Goal: Information Seeking & Learning: Understand process/instructions

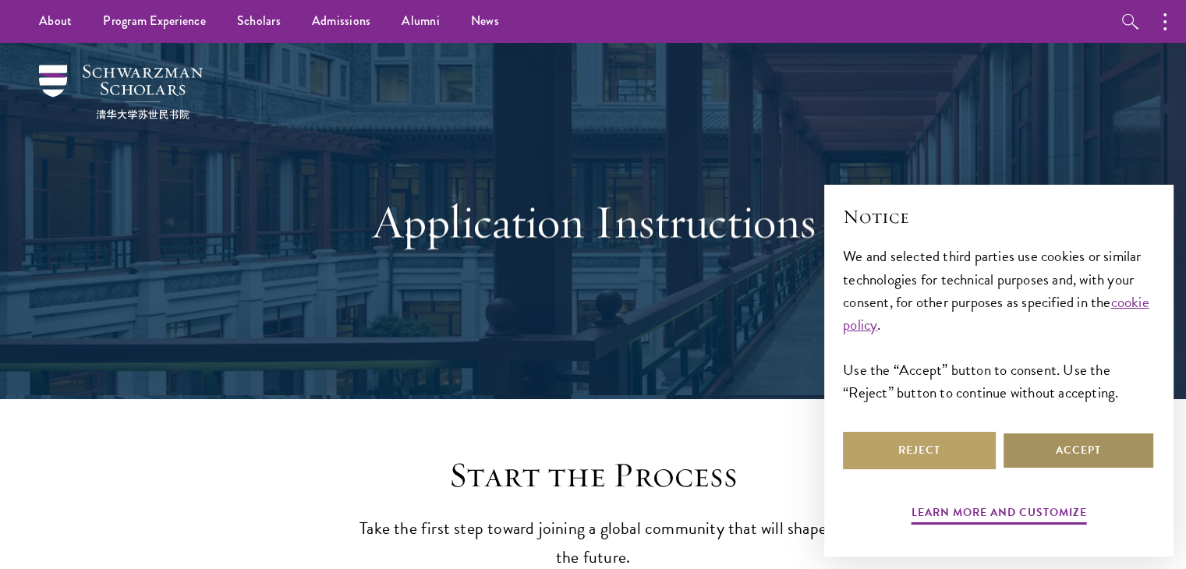
click at [1027, 451] on button "Accept" at bounding box center [1078, 450] width 153 height 37
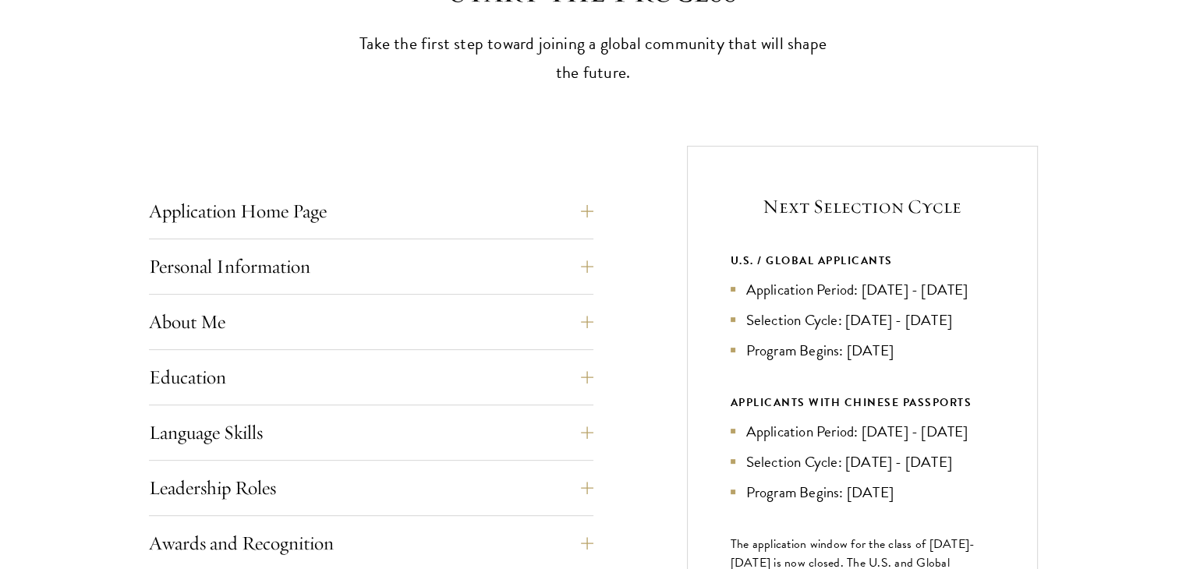
scroll to position [486, 0]
click at [515, 219] on button "Application Home Page" at bounding box center [383, 210] width 444 height 37
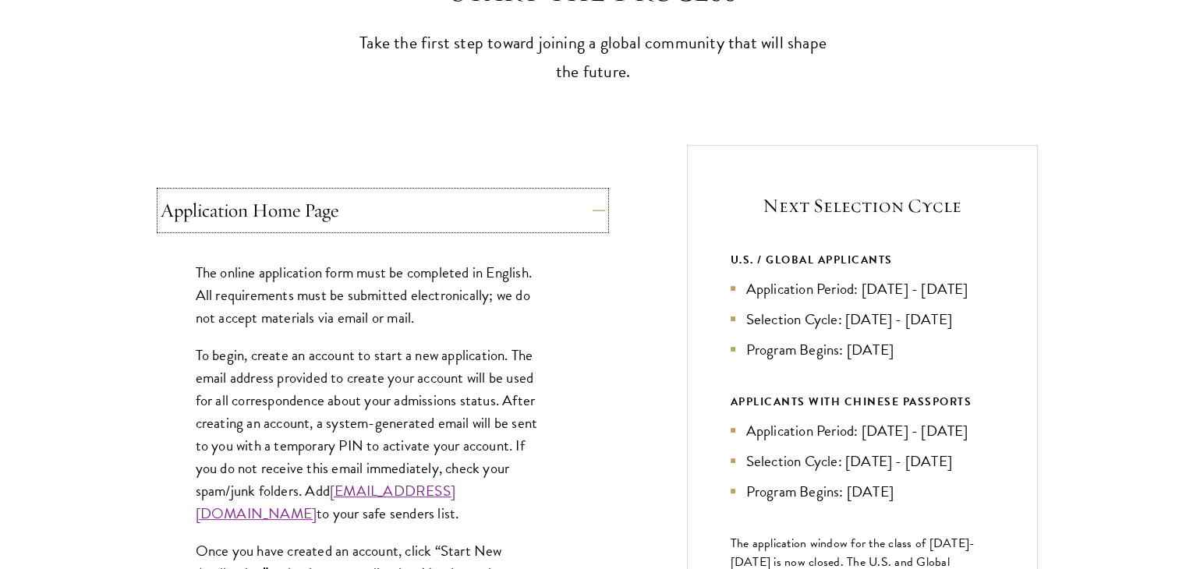
click at [515, 219] on button "Application Home Page" at bounding box center [383, 210] width 444 height 37
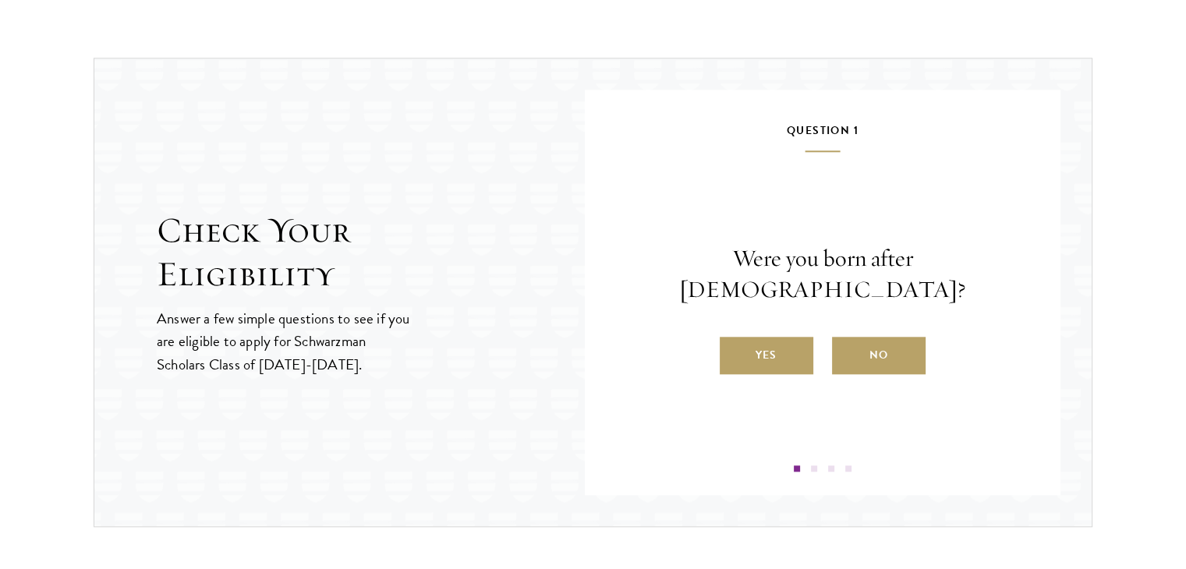
scroll to position [1590, 0]
click at [745, 348] on label "Yes" at bounding box center [767, 355] width 94 height 37
click at [734, 348] on input "Yes" at bounding box center [727, 345] width 14 height 14
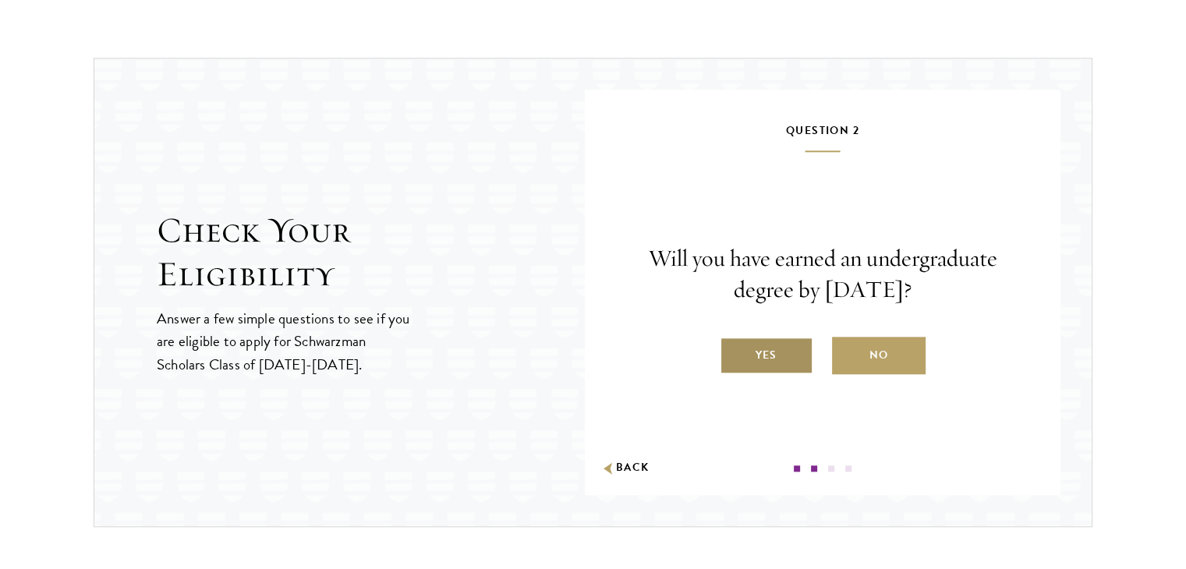
click at [741, 353] on label "Yes" at bounding box center [767, 355] width 94 height 37
click at [734, 352] on input "Yes" at bounding box center [727, 345] width 14 height 14
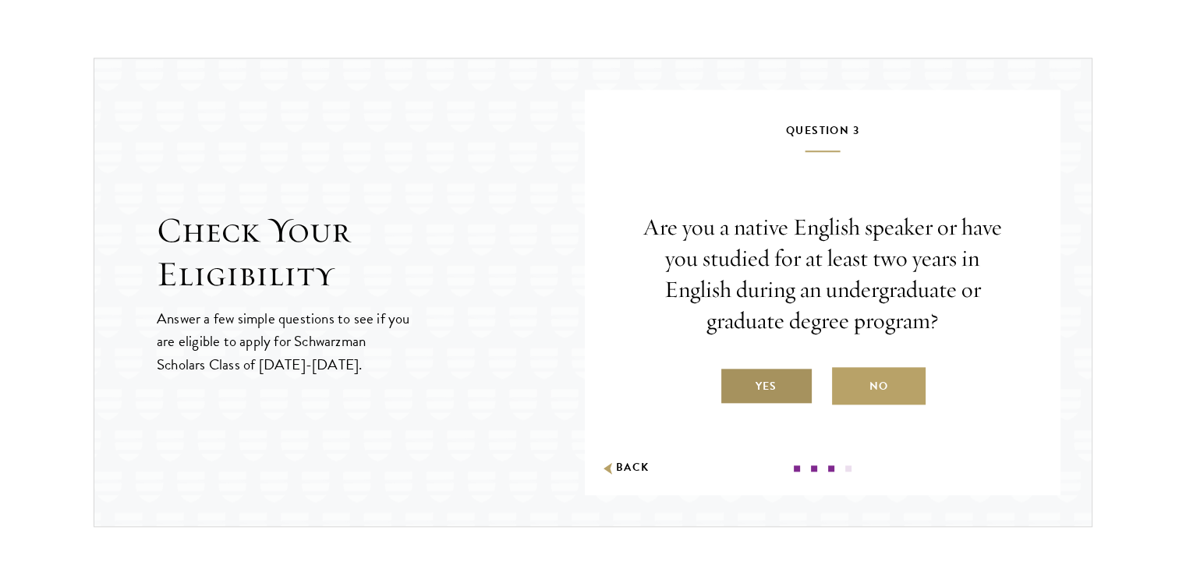
click at [758, 378] on label "Yes" at bounding box center [767, 385] width 94 height 37
click at [734, 378] on input "Yes" at bounding box center [727, 377] width 14 height 14
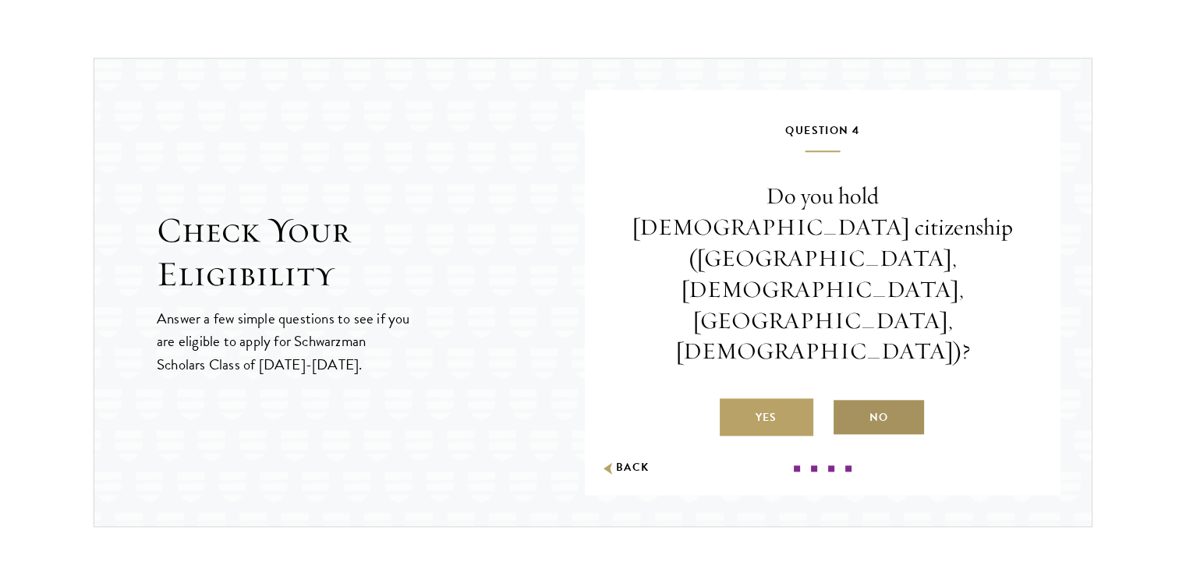
click at [893, 398] on label "No" at bounding box center [879, 416] width 94 height 37
click at [846, 401] on input "No" at bounding box center [839, 408] width 14 height 14
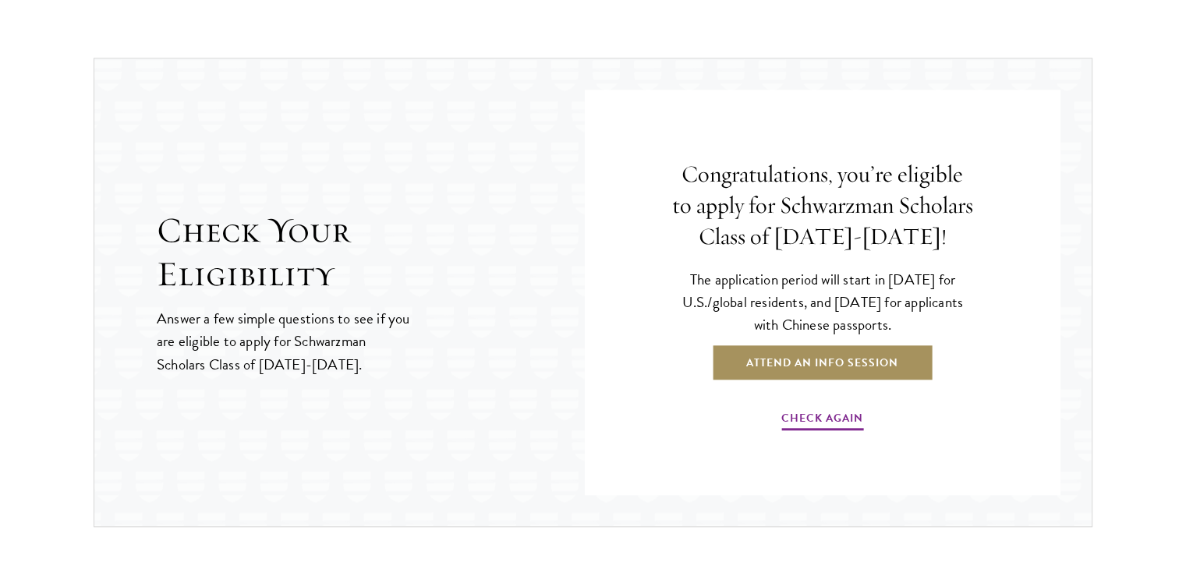
click at [836, 366] on link "Attend an Info Session" at bounding box center [822, 362] width 222 height 37
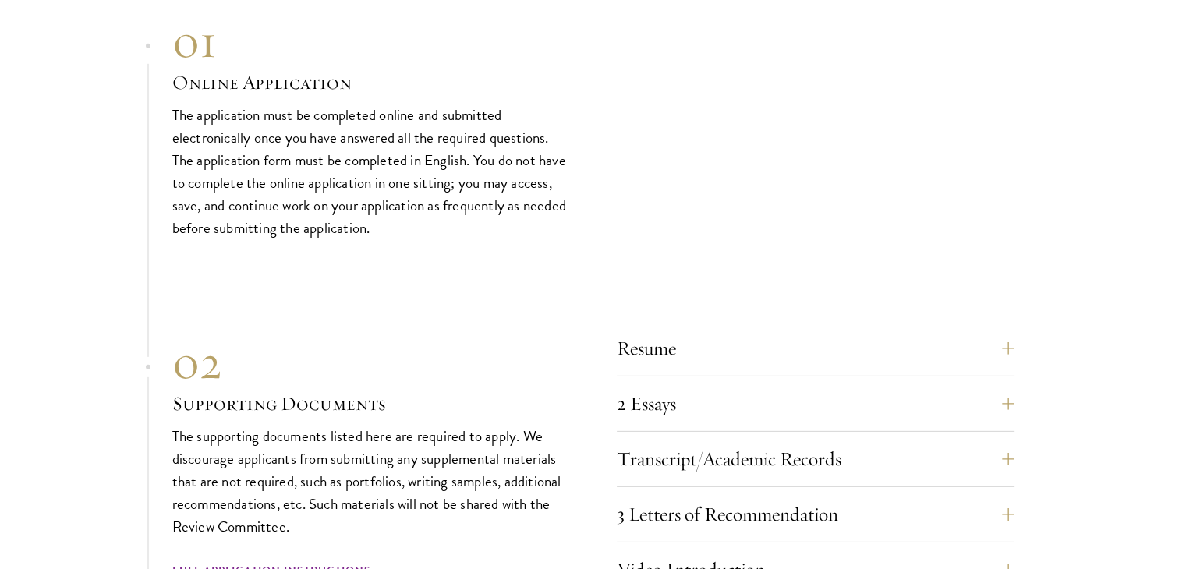
scroll to position [4673, 0]
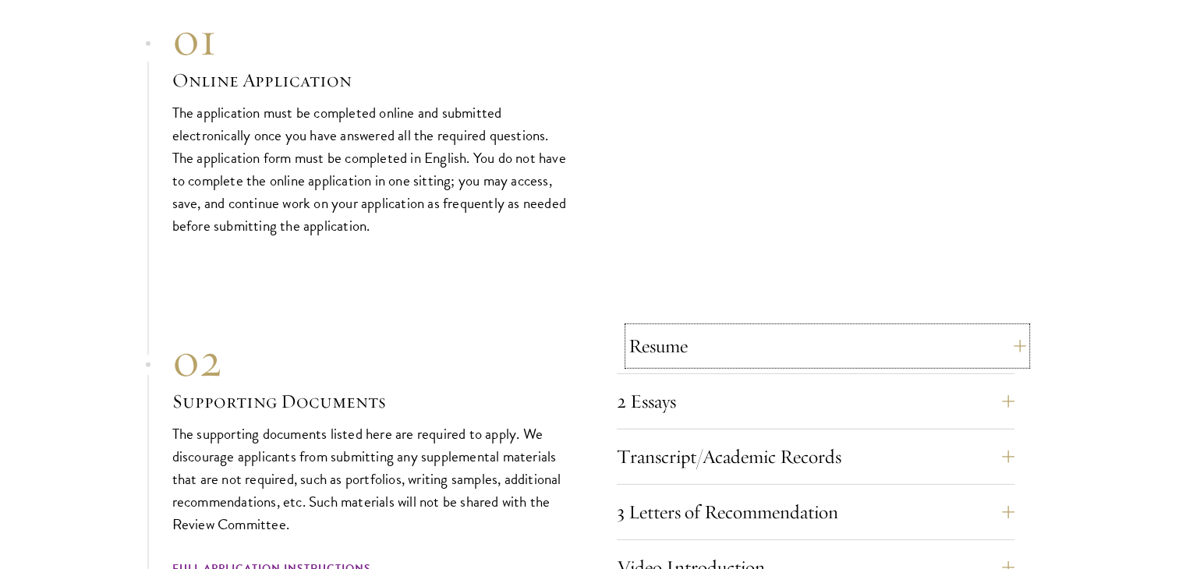
click at [713, 327] on button "Resume" at bounding box center [827, 345] width 398 height 37
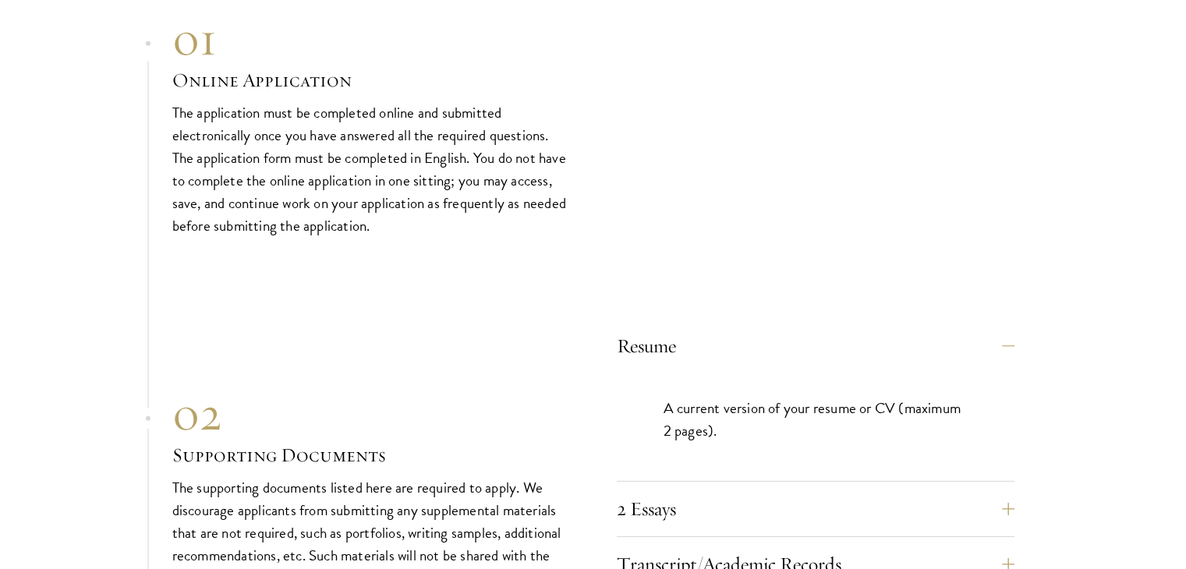
click at [729, 397] on p "A current version of your resume or CV (maximum 2 pages)." at bounding box center [815, 419] width 304 height 45
click at [702, 397] on p "A current version of your resume or CV (maximum 2 pages)." at bounding box center [815, 419] width 304 height 45
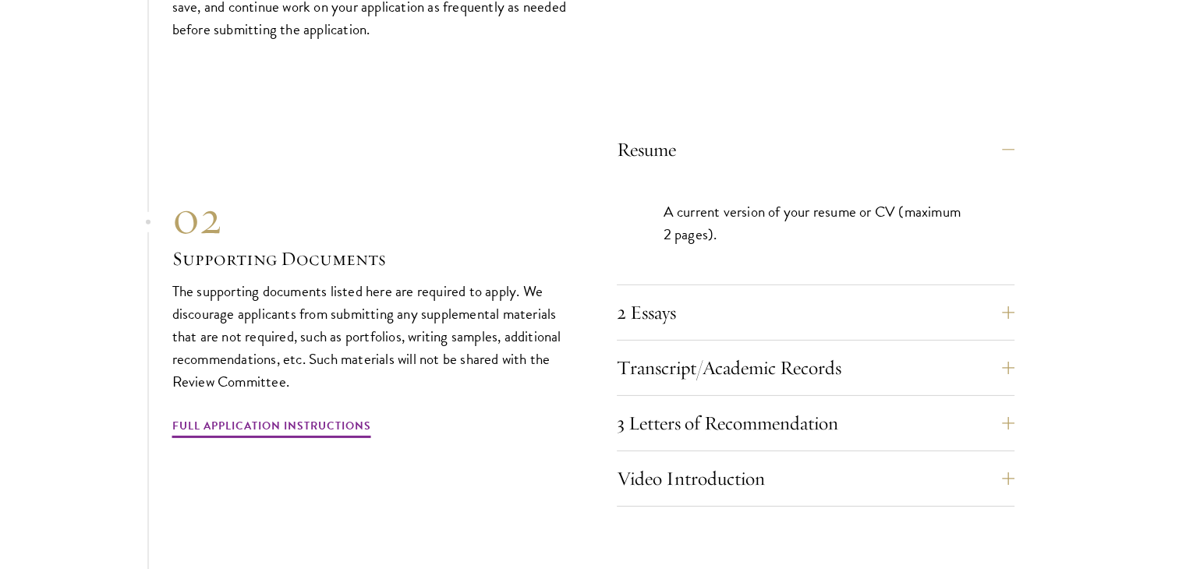
scroll to position [4871, 0]
click at [321, 416] on link "Full Application Instructions" at bounding box center [271, 428] width 199 height 24
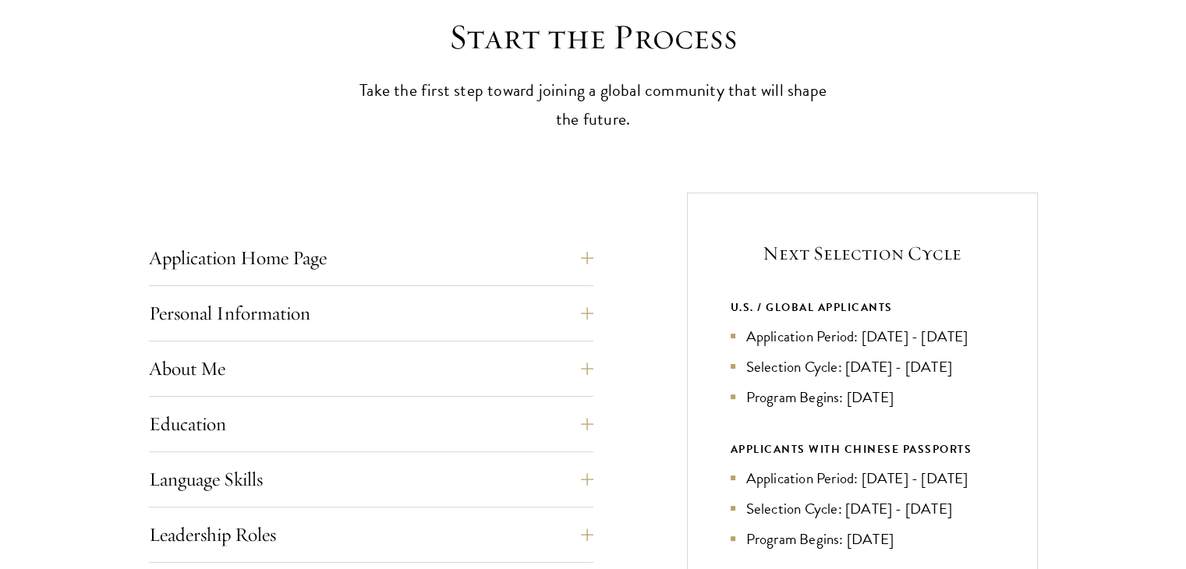
scroll to position [440, 0]
click at [475, 280] on div "Application Home Page The online application form must be completed in English.…" at bounding box center [371, 261] width 444 height 47
click at [451, 266] on button "Application Home Page" at bounding box center [383, 256] width 444 height 37
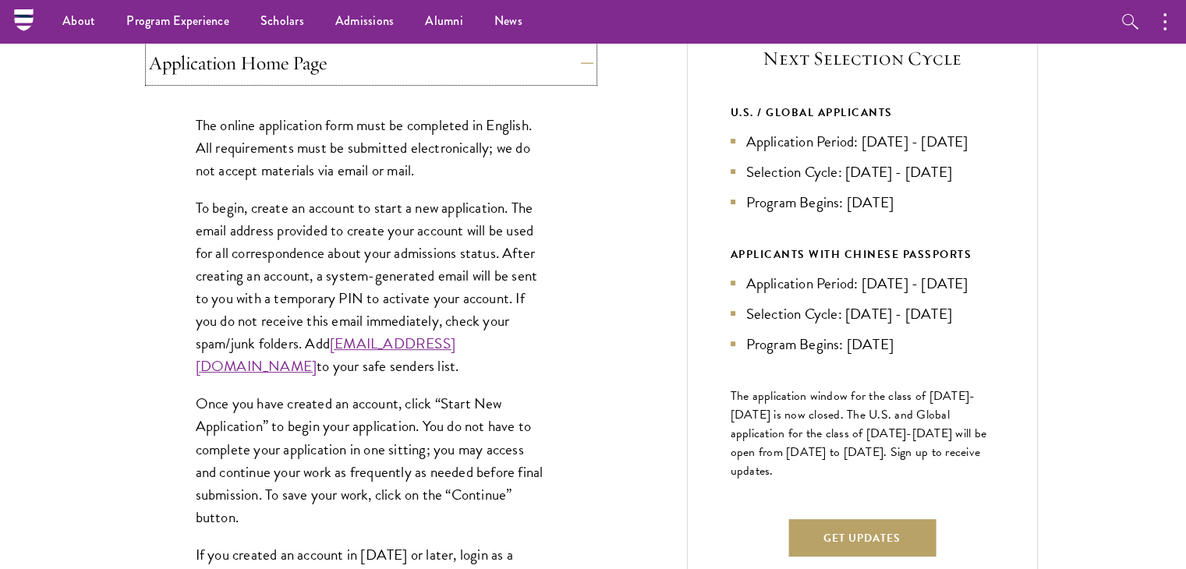
scroll to position [632, 0]
click at [327, 362] on link "admissions@schwarzmanscholars.org" at bounding box center [326, 355] width 260 height 45
